Goal: Transaction & Acquisition: Purchase product/service

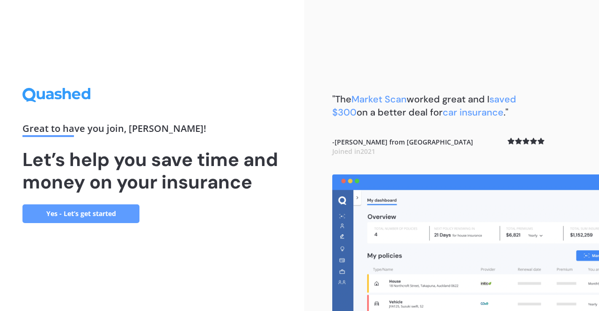
click at [97, 214] on link "Yes - Let’s get started" at bounding box center [80, 213] width 117 height 19
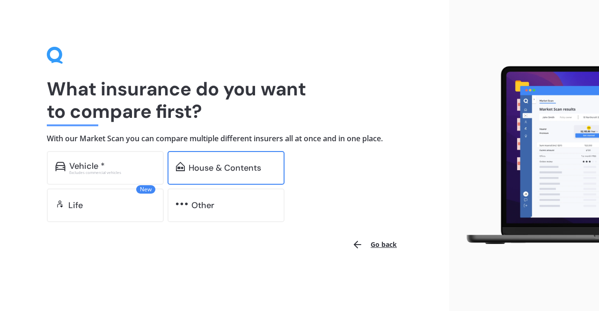
click at [183, 169] on img at bounding box center [180, 166] width 9 height 9
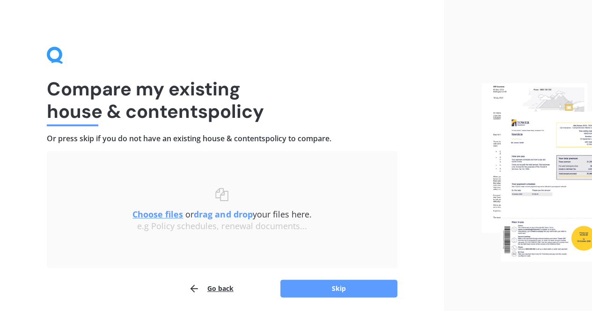
click at [462, 210] on div at bounding box center [518, 172] width 148 height 345
click at [178, 219] on u "Choose files" at bounding box center [157, 214] width 51 height 11
click at [336, 288] on button "Skip" at bounding box center [338, 289] width 117 height 18
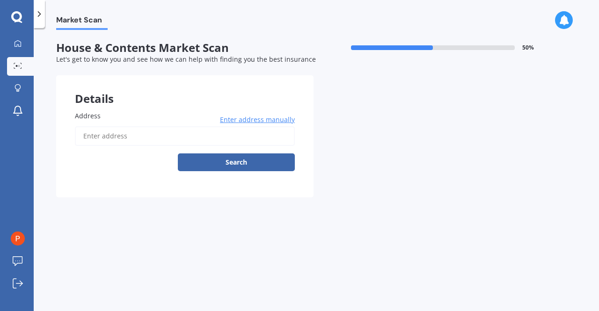
click at [83, 129] on input "Address" at bounding box center [185, 136] width 220 height 20
type input "[STREET_ADDRESS]"
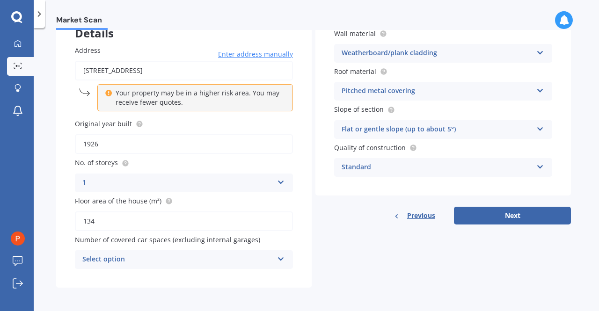
scroll to position [66, 0]
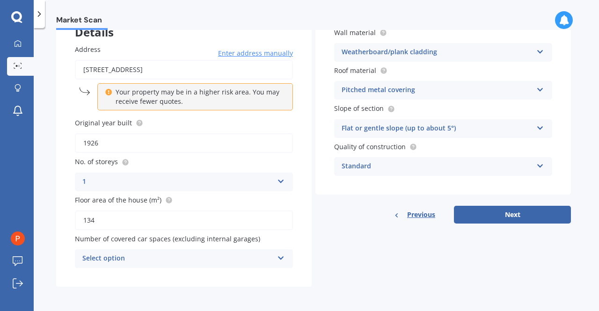
click at [282, 256] on icon at bounding box center [281, 256] width 8 height 7
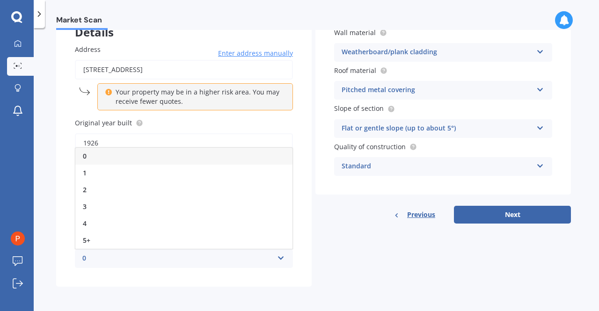
click at [83, 154] on span "0" at bounding box center [85, 156] width 4 height 9
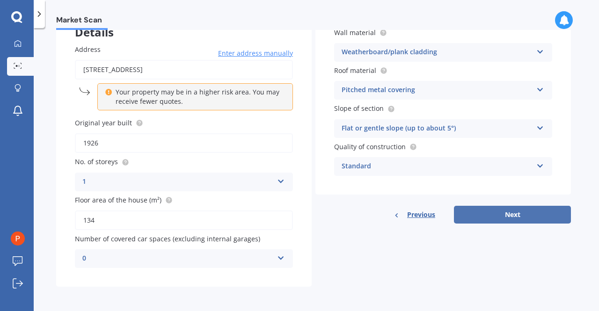
click at [522, 212] on button "Next" at bounding box center [512, 215] width 117 height 18
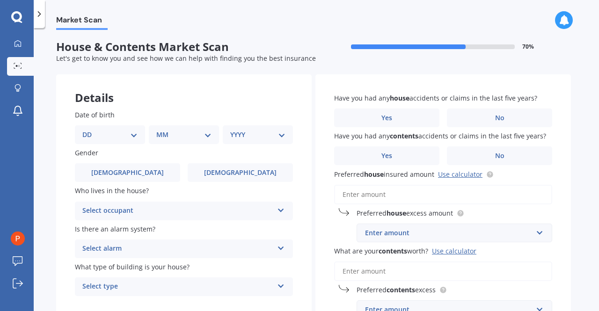
scroll to position [0, 0]
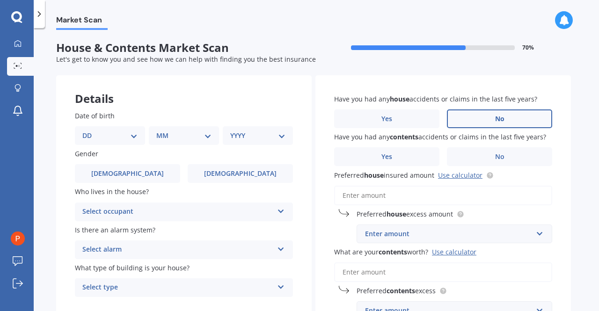
click at [500, 117] on span "No" at bounding box center [499, 119] width 9 height 8
click at [0, 0] on input "No" at bounding box center [0, 0] width 0 height 0
click at [506, 158] on label "No" at bounding box center [499, 156] width 105 height 19
click at [0, 0] on input "No" at bounding box center [0, 0] width 0 height 0
click at [95, 136] on select "DD 01 02 03 04 05 06 07 08 09 10 11 12 13 14 15 16 17 18 19 20 21 22 23 24 25 2…" at bounding box center [109, 136] width 55 height 10
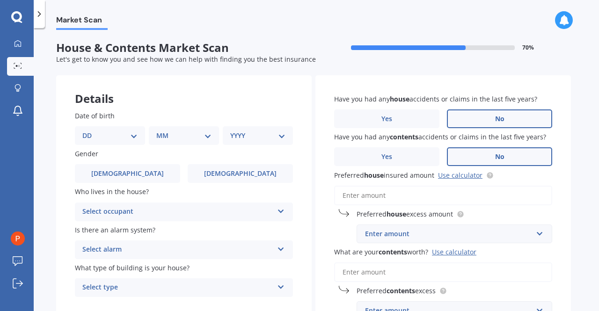
select select "26"
click at [90, 131] on select "DD 01 02 03 04 05 06 07 08 09 10 11 12 13 14 15 16 17 18 19 20 21 22 23 24 25 2…" at bounding box center [109, 136] width 55 height 10
click at [211, 134] on select "MM 01 02 03 04 05 06 07 08 09 10 11 12" at bounding box center [185, 136] width 51 height 10
select select "03"
click at [160, 131] on select "MM 01 02 03 04 05 06 07 08 09 10 11 12" at bounding box center [185, 136] width 51 height 10
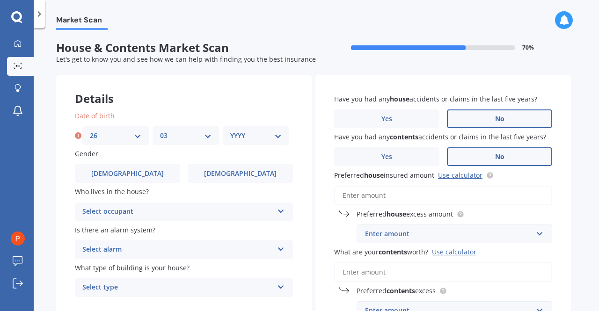
click at [280, 135] on select "YYYY 2009 2008 2007 2006 2005 2004 2003 2002 2001 2000 1999 1998 1997 1996 1995…" at bounding box center [255, 136] width 51 height 10
select select "1941"
click at [230, 131] on select "YYYY 2009 2008 2007 2006 2005 2004 2003 2002 2001 2000 1999 1998 1997 1996 1995…" at bounding box center [255, 136] width 51 height 10
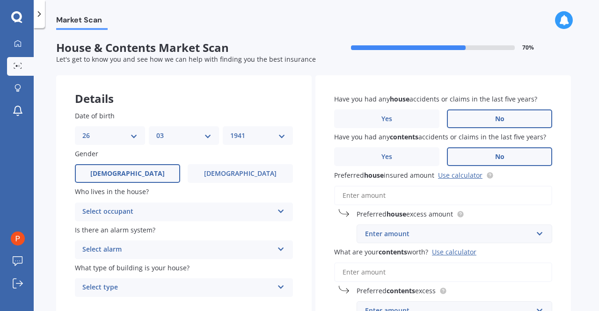
click at [124, 177] on span "[DEMOGRAPHIC_DATA]" at bounding box center [127, 174] width 74 height 8
click at [0, 0] on input "[DEMOGRAPHIC_DATA]" at bounding box center [0, 0] width 0 height 0
click at [278, 212] on icon at bounding box center [281, 209] width 8 height 7
click at [101, 231] on span "Owner" at bounding box center [93, 230] width 21 height 9
click at [281, 249] on icon at bounding box center [281, 247] width 8 height 7
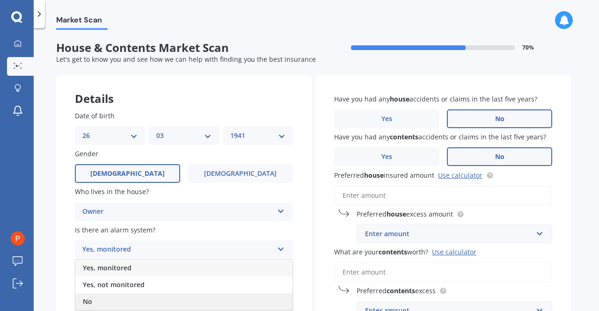
click at [90, 300] on span "No" at bounding box center [87, 301] width 9 height 9
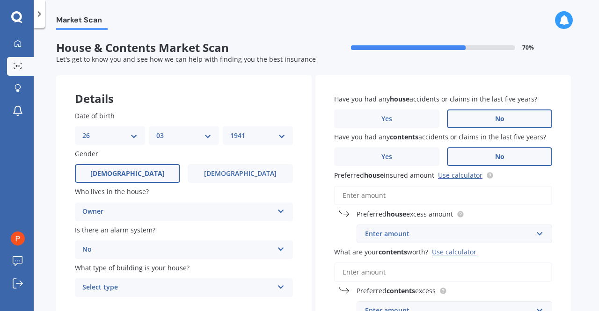
click at [280, 287] on icon at bounding box center [281, 285] width 8 height 7
click at [107, 289] on div "Freestanding" at bounding box center [177, 287] width 191 height 11
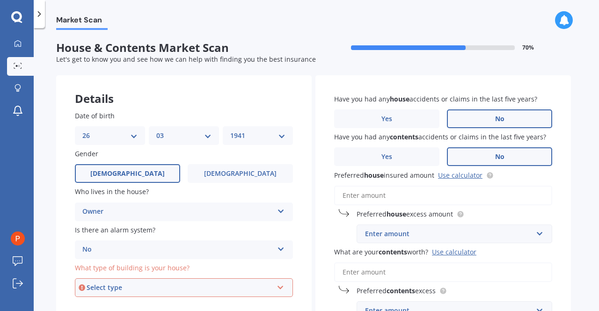
click at [278, 289] on icon at bounding box center [281, 286] width 8 height 7
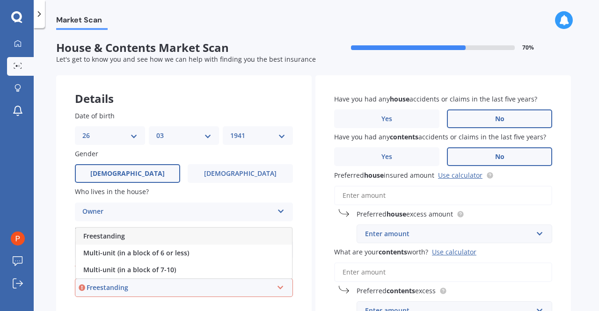
click at [119, 289] on div "Freestanding" at bounding box center [180, 288] width 186 height 10
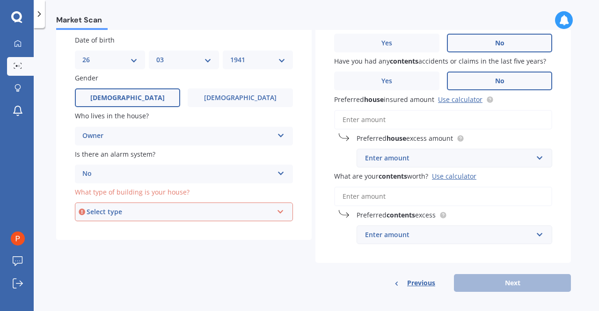
scroll to position [75, 0]
click at [280, 213] on icon at bounding box center [281, 211] width 8 height 7
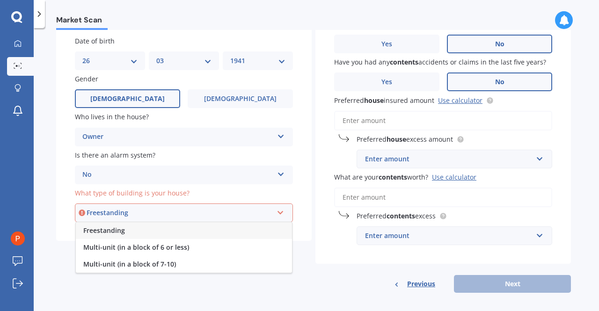
click at [115, 214] on div "Freestanding" at bounding box center [180, 213] width 186 height 10
click at [280, 210] on icon at bounding box center [281, 211] width 8 height 7
click at [120, 230] on span "Freestanding" at bounding box center [104, 230] width 42 height 9
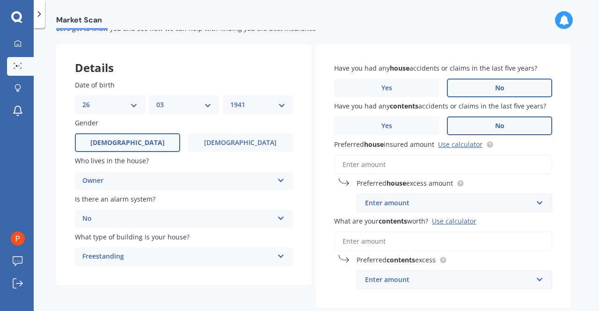
scroll to position [30, 0]
click at [338, 163] on input "Preferred house insured amount Use calculator" at bounding box center [443, 166] width 218 height 20
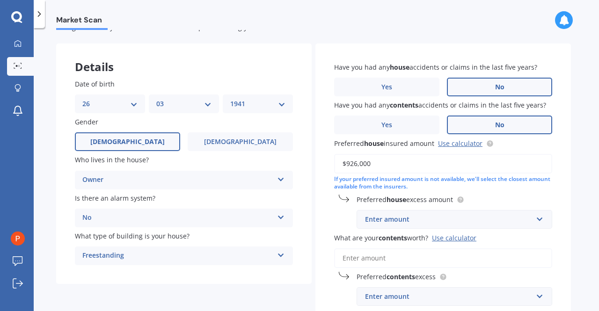
scroll to position [34, 0]
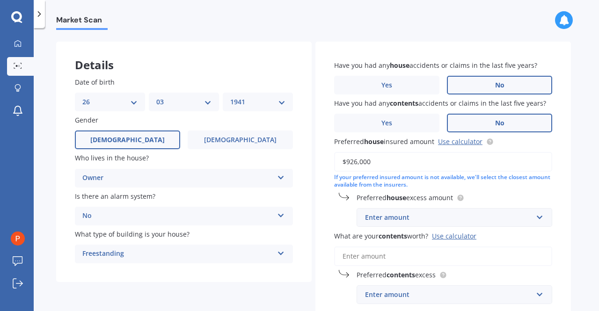
type input "$926,000"
click at [408, 215] on div "Enter amount" at bounding box center [449, 217] width 168 height 10
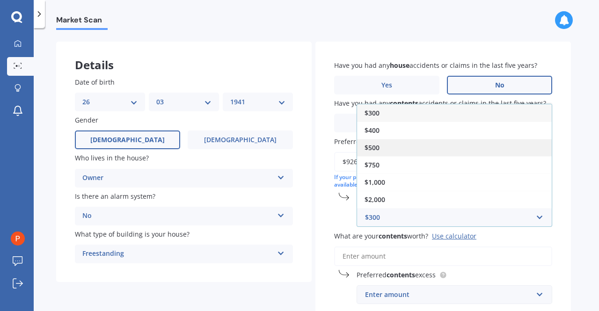
click at [374, 145] on span "$500" at bounding box center [372, 147] width 15 height 9
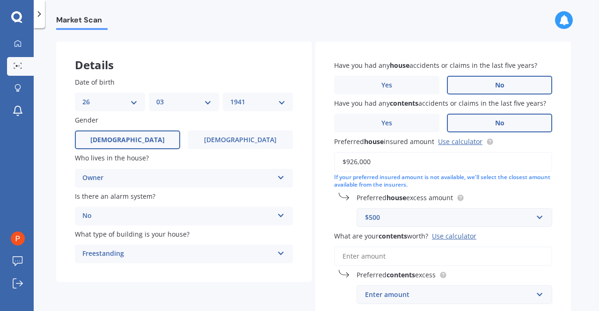
click at [380, 261] on input "What are your contents worth? Use calculator" at bounding box center [443, 257] width 218 height 20
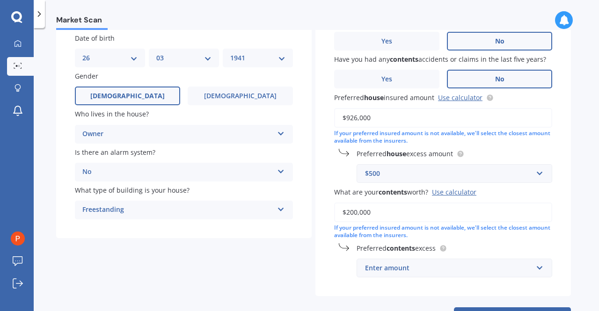
scroll to position [84, 0]
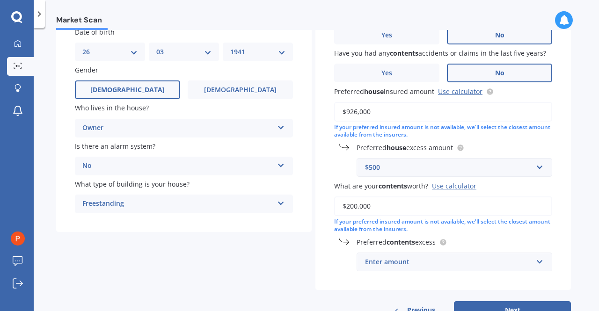
type input "$200,000"
click at [542, 262] on input "text" at bounding box center [451, 262] width 187 height 18
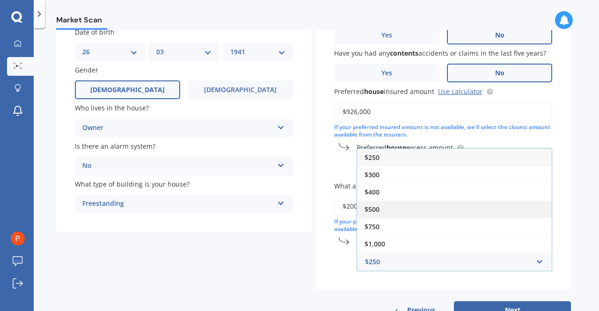
click at [376, 210] on span "$500" at bounding box center [372, 209] width 15 height 9
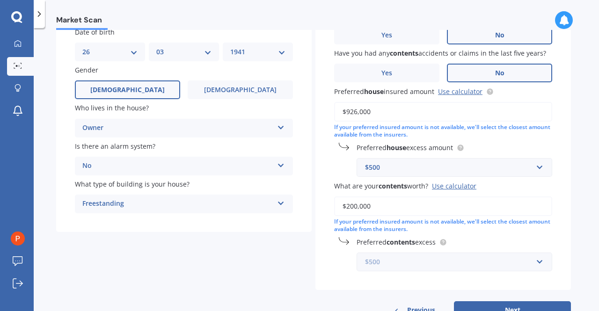
scroll to position [117, 0]
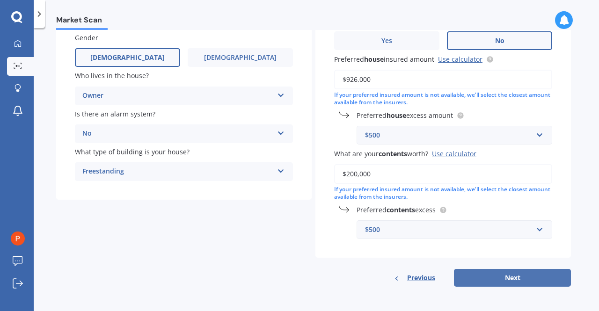
click at [514, 276] on button "Next" at bounding box center [512, 278] width 117 height 18
select select "26"
select select "03"
select select "1941"
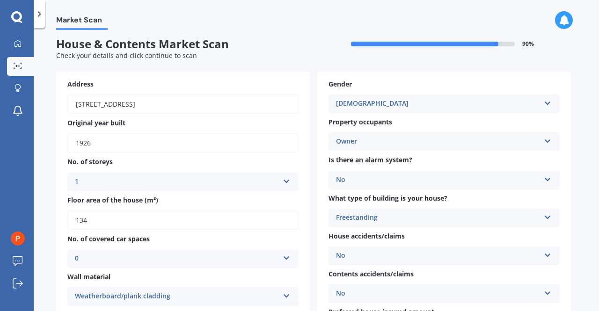
scroll to position [0, 0]
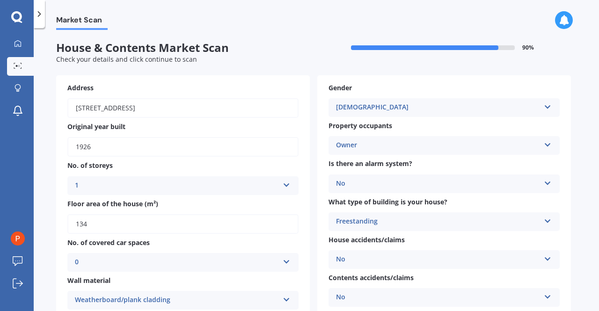
click at [549, 145] on icon at bounding box center [548, 143] width 8 height 7
click at [439, 159] on div "Owner" at bounding box center [444, 163] width 230 height 17
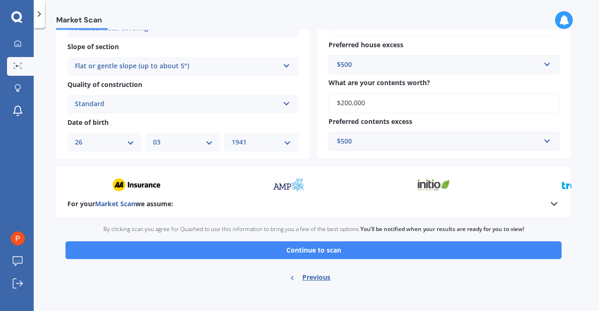
scroll to position [317, 0]
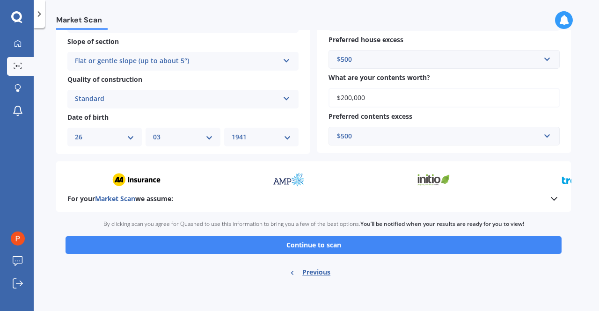
click at [169, 199] on b "For your Market Scan we assume:" at bounding box center [120, 198] width 106 height 9
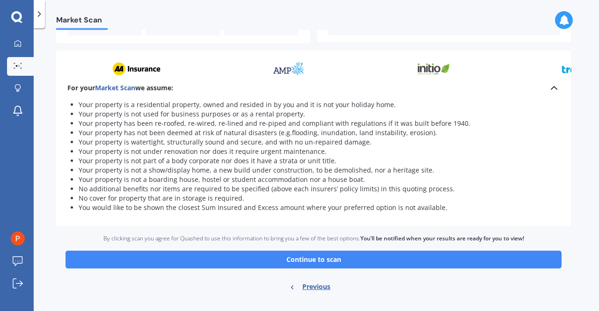
scroll to position [433, 0]
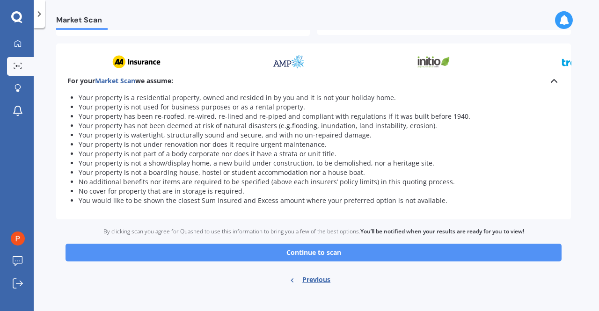
click at [308, 253] on button "Continue to scan" at bounding box center [314, 253] width 496 height 18
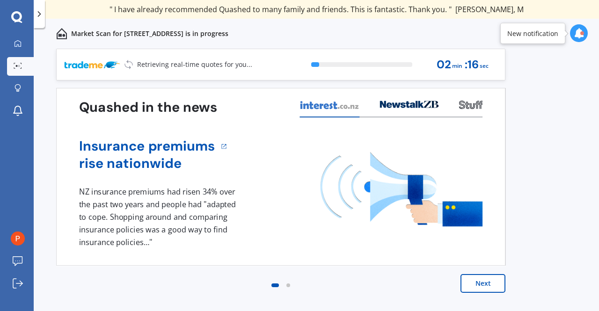
click at [471, 285] on button "Next" at bounding box center [482, 283] width 45 height 19
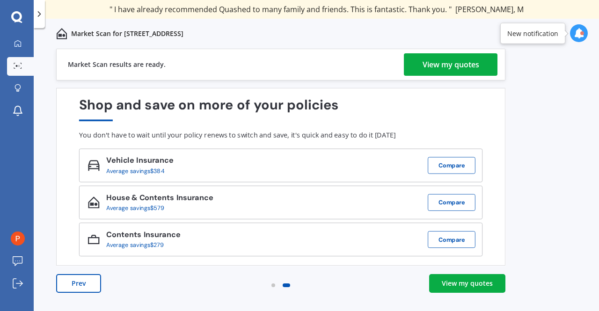
click at [464, 280] on div "View my quotes" at bounding box center [467, 283] width 51 height 9
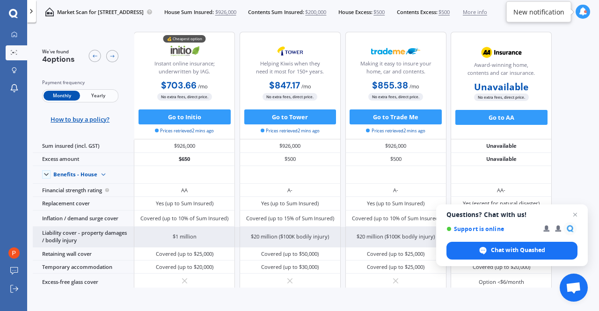
click at [260, 233] on div "$20 million ($100K bodily injury)" at bounding box center [290, 236] width 78 height 7
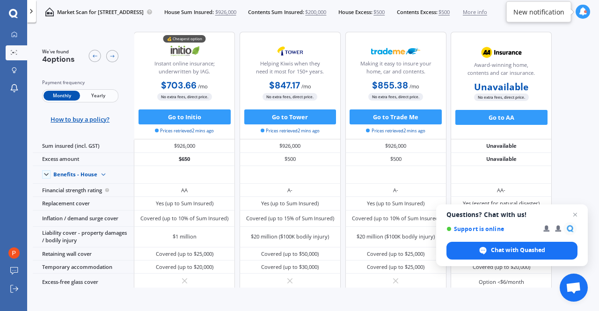
click at [306, 85] on span "/ mo" at bounding box center [306, 86] width 10 height 7
click at [200, 85] on span "/ mo" at bounding box center [203, 86] width 10 height 7
click at [440, 66] on div "Making it easy to insure your home, car and contents. $855.38 / mo $9,879.34 / …" at bounding box center [395, 86] width 101 height 108
